Goal: Navigation & Orientation: Find specific page/section

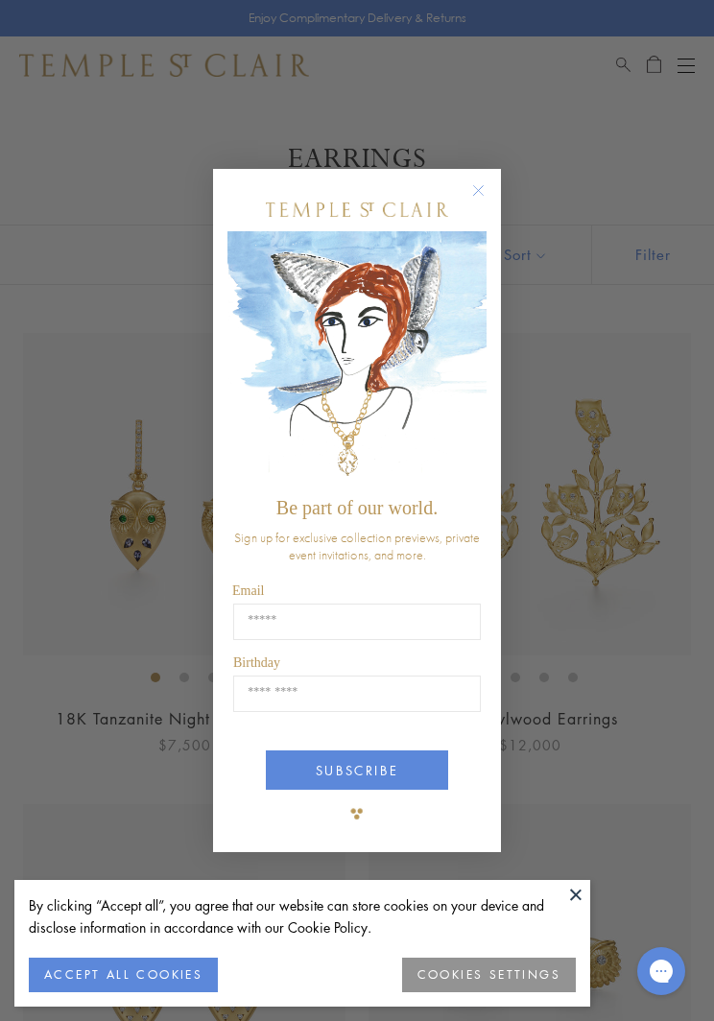
click at [585, 905] on button at bounding box center [576, 894] width 29 height 29
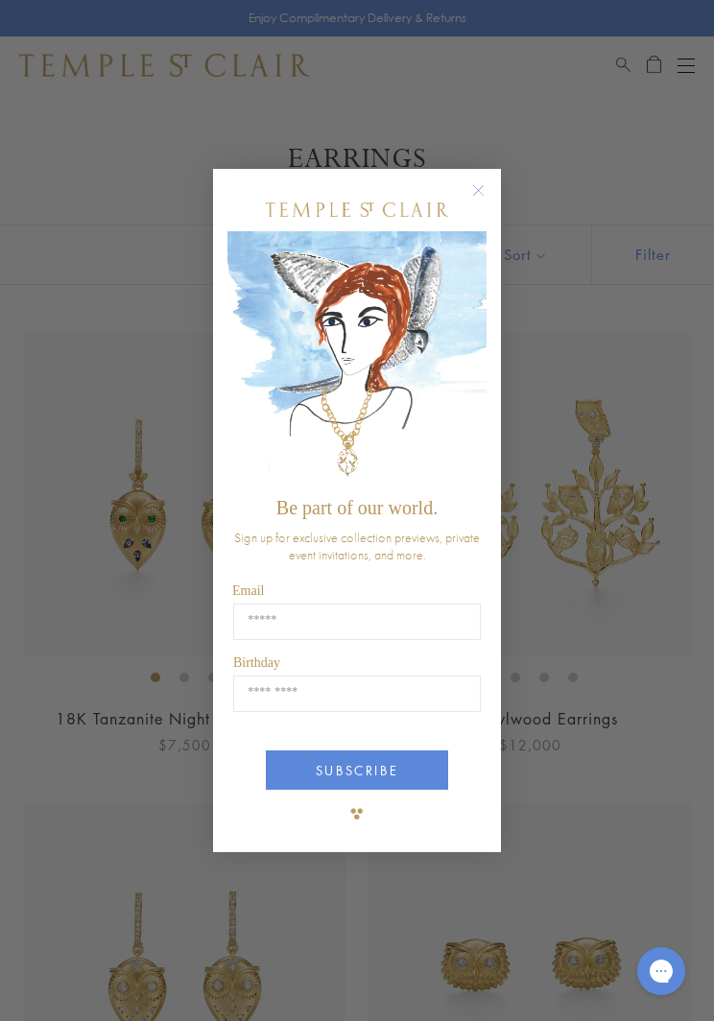
click at [574, 891] on div "Close dialog Be part of our world. Sign up for exclusive collection previews, p…" at bounding box center [357, 510] width 714 height 1021
click at [563, 832] on div "Close dialog Be part of our world. Sign up for exclusive collection previews, p…" at bounding box center [357, 510] width 714 height 1021
click at [569, 829] on div "Close dialog Be part of our world. Sign up for exclusive collection previews, p…" at bounding box center [357, 510] width 714 height 1021
click at [390, 908] on div "Close dialog Be part of our world. Sign up for exclusive collection previews, p…" at bounding box center [357, 510] width 714 height 1021
click at [511, 178] on div "Close dialog Be part of our world. Sign up for exclusive collection previews, p…" at bounding box center [357, 511] width 326 height 722
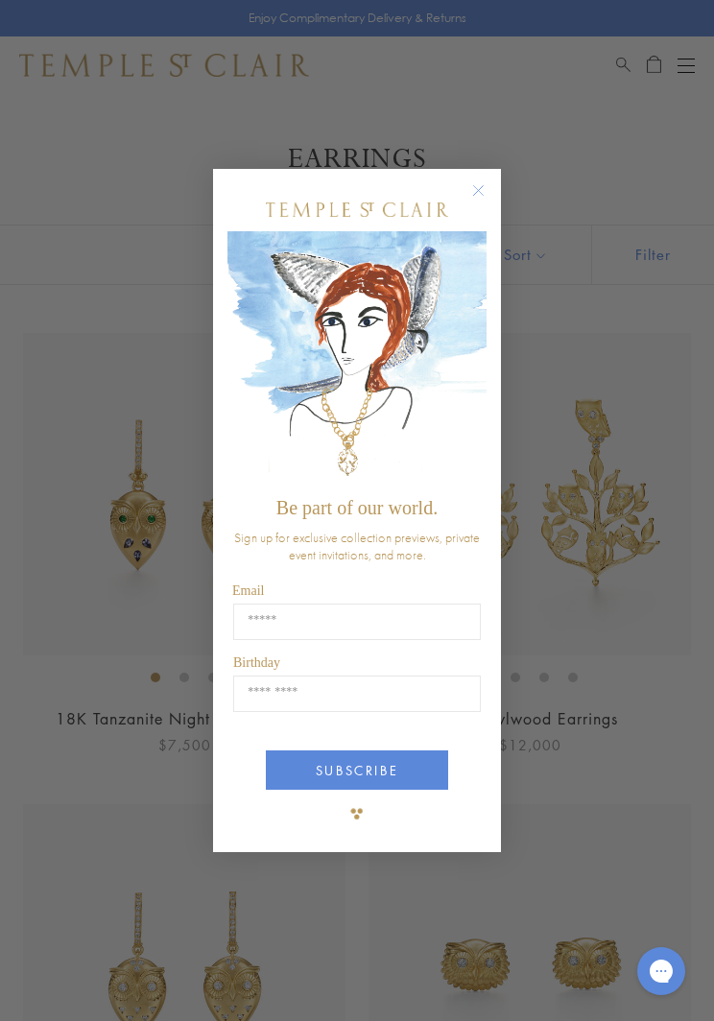
click at [486, 187] on circle "Close dialog" at bounding box center [478, 191] width 23 height 23
